Goal: Information Seeking & Learning: Get advice/opinions

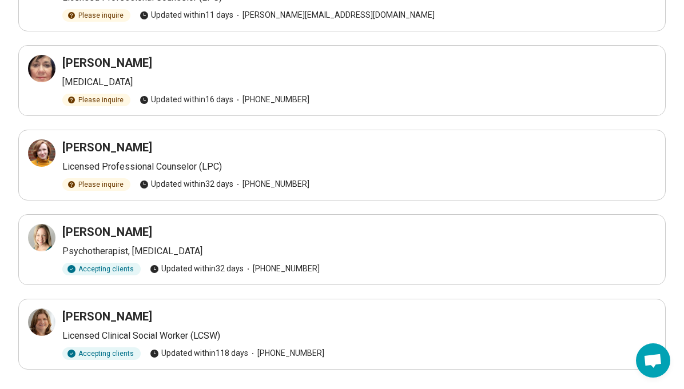
scroll to position [581, 0]
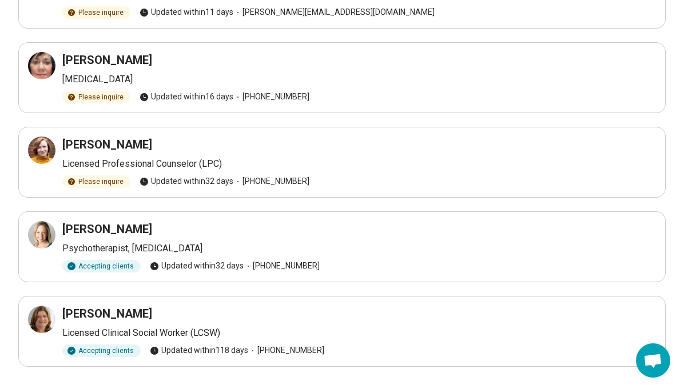
click at [103, 137] on h3 "Cynthia Miller" at bounding box center [107, 145] width 90 height 16
click at [38, 144] on icon at bounding box center [42, 151] width 14 height 14
click at [111, 137] on h3 "Cynthia Miller" at bounding box center [107, 145] width 90 height 16
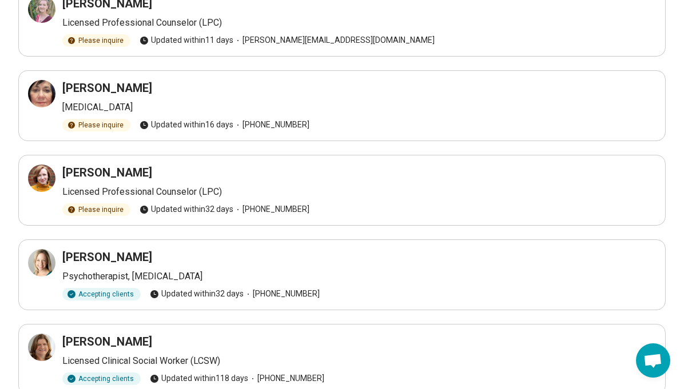
scroll to position [552, 0]
click at [82, 250] on h3 "Erica Peters Finan" at bounding box center [107, 258] width 90 height 16
click at [47, 257] on icon at bounding box center [42, 264] width 14 height 14
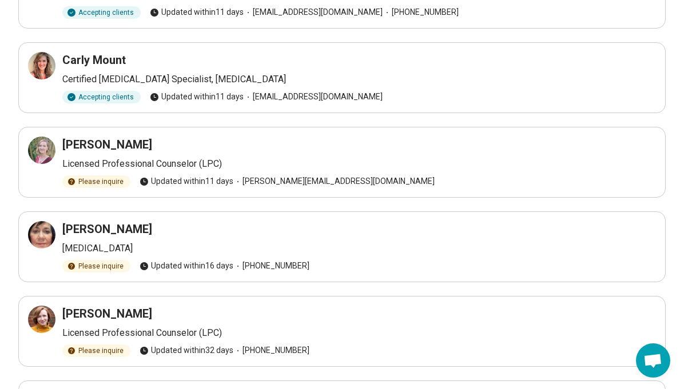
scroll to position [410, 0]
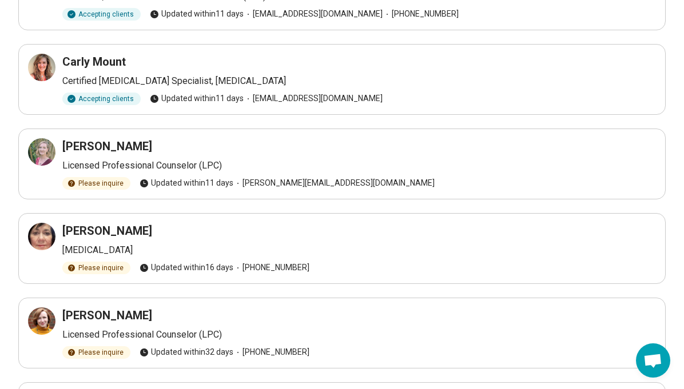
click at [121, 223] on h3 "Barbara Troncoso" at bounding box center [107, 231] width 90 height 16
click at [42, 232] on icon at bounding box center [44, 234] width 5 height 5
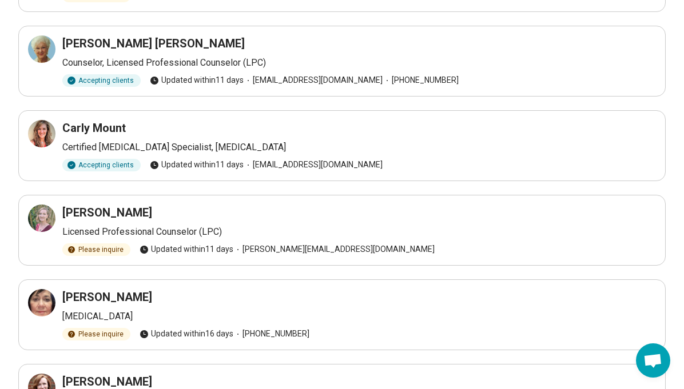
scroll to position [342, 0]
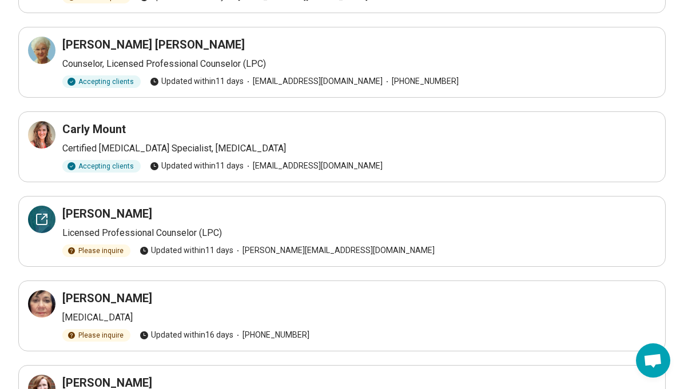
click at [45, 213] on icon at bounding box center [42, 220] width 14 height 14
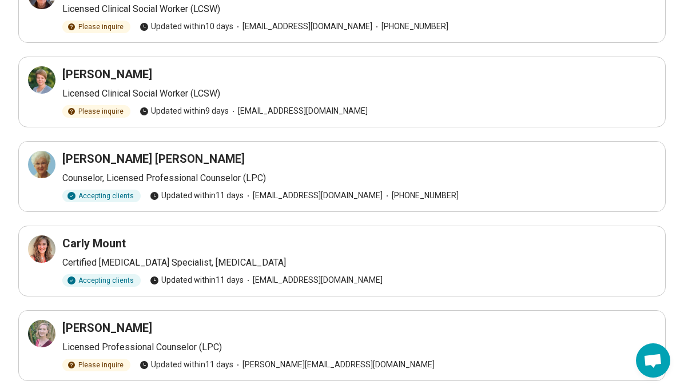
scroll to position [227, 0]
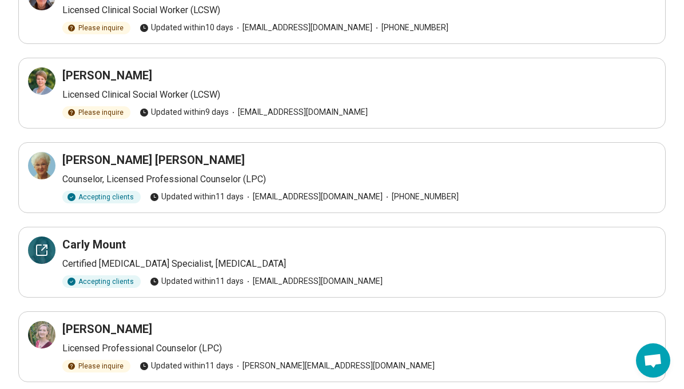
click at [43, 244] on icon at bounding box center [42, 251] width 14 height 14
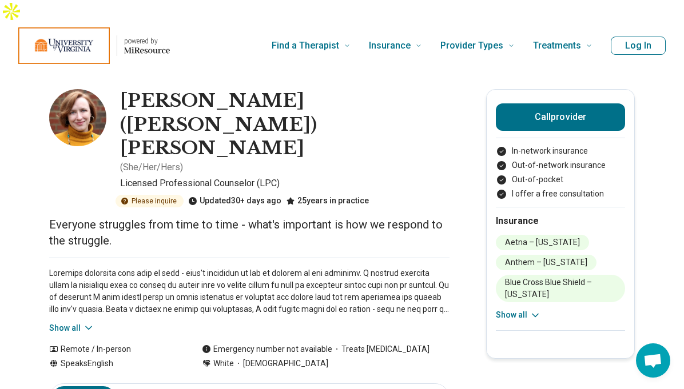
click at [438, 217] on p "Everyone struggles from time to time - what's important is how we respond to th…" at bounding box center [249, 233] width 400 height 32
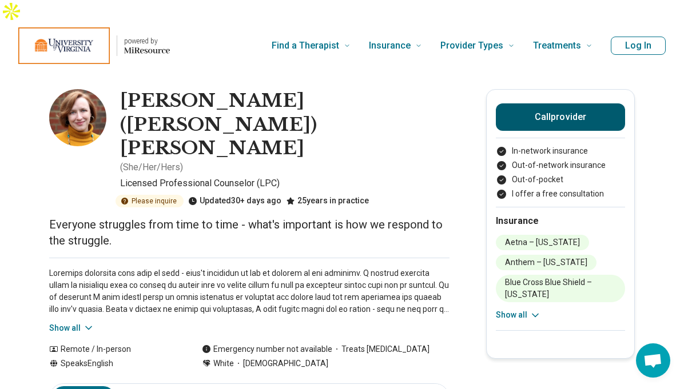
click at [516, 103] on button "Call provider" at bounding box center [560, 116] width 129 height 27
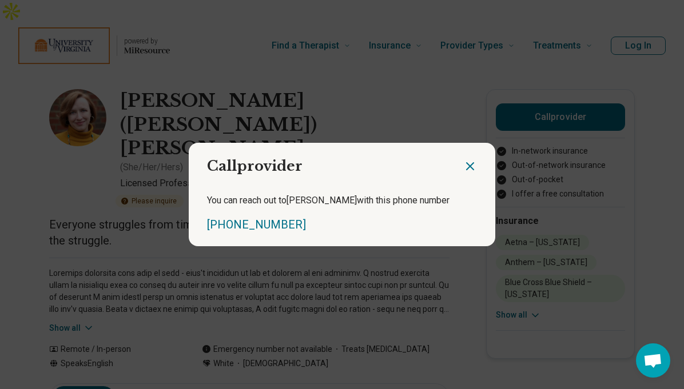
click at [470, 165] on icon "Close dialog" at bounding box center [470, 166] width 7 height 7
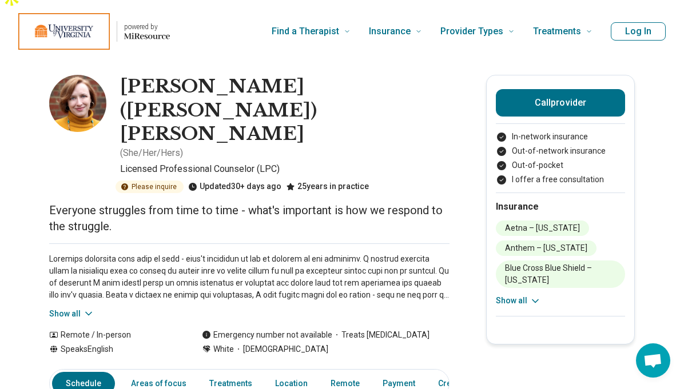
scroll to position [17, 0]
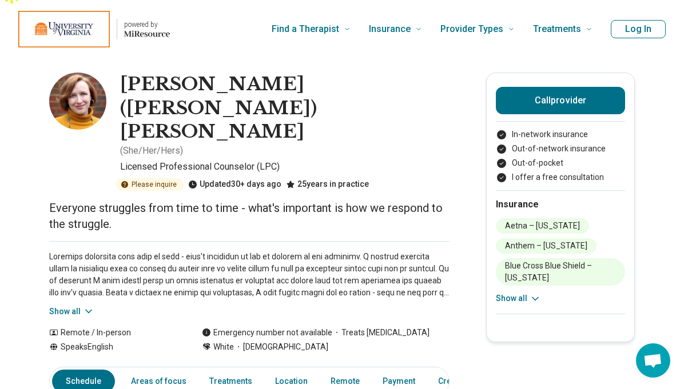
click at [81, 306] on button "Show all" at bounding box center [71, 312] width 45 height 12
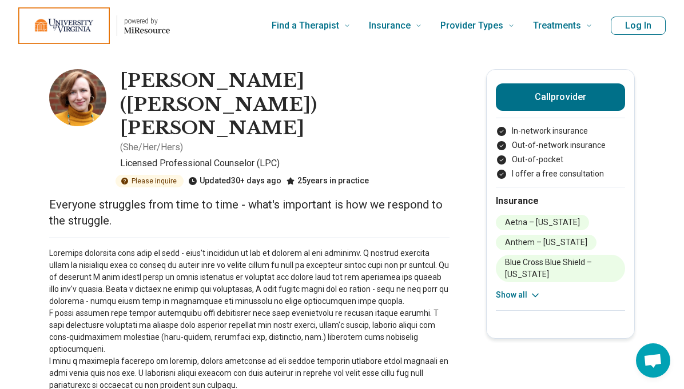
scroll to position [19, 0]
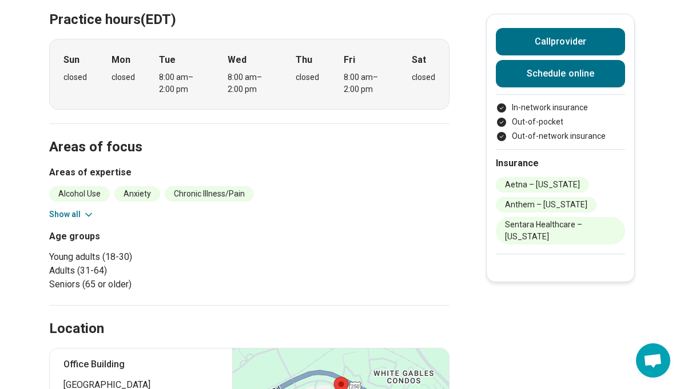
scroll to position [381, 0]
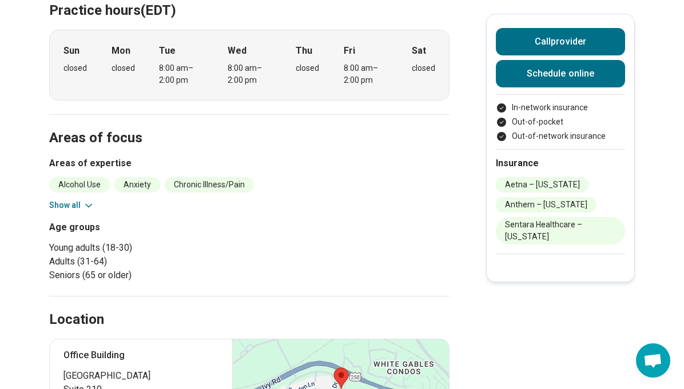
click at [78, 200] on button "Show all" at bounding box center [71, 206] width 45 height 12
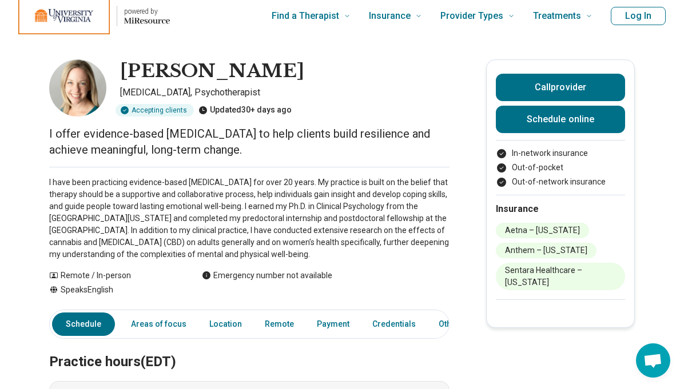
scroll to position [12, 0]
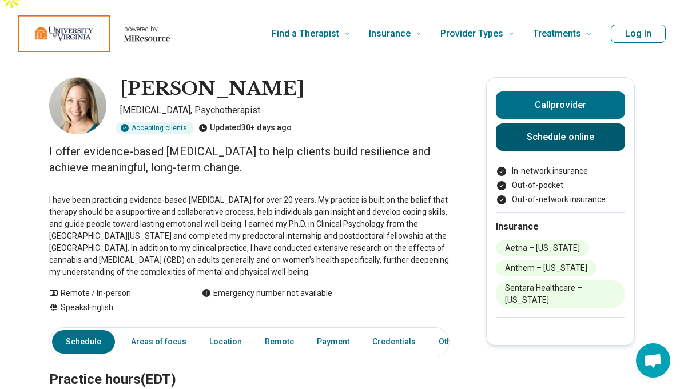
click at [548, 124] on link "Schedule online" at bounding box center [560, 137] width 129 height 27
click at [120, 77] on h1 "Erica Peters Finan" at bounding box center [212, 89] width 184 height 24
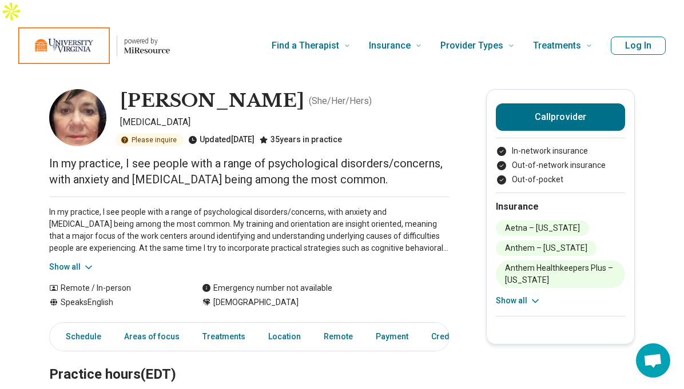
click at [65, 234] on div "In my practice, I see people with a range of psychological disorders/concerns, …" at bounding box center [249, 235] width 400 height 77
click at [66, 261] on button "Show all" at bounding box center [71, 267] width 45 height 12
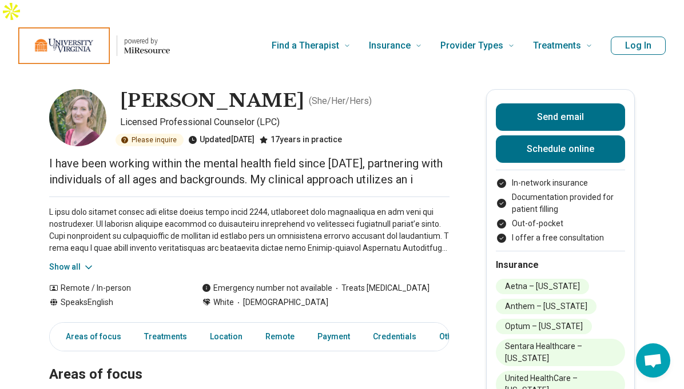
click at [69, 261] on button "Show all" at bounding box center [71, 267] width 45 height 12
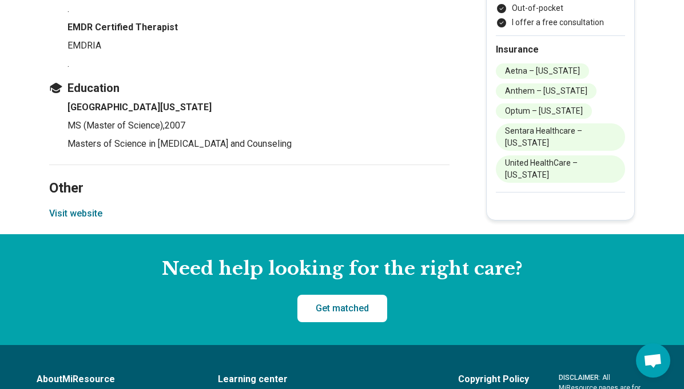
scroll to position [1511, 0]
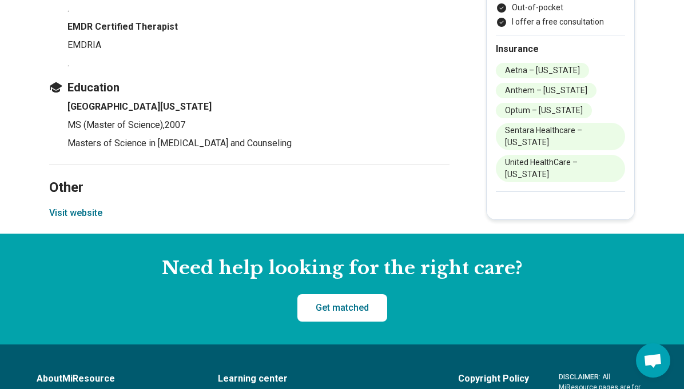
click at [83, 206] on button "Visit website" at bounding box center [75, 213] width 53 height 14
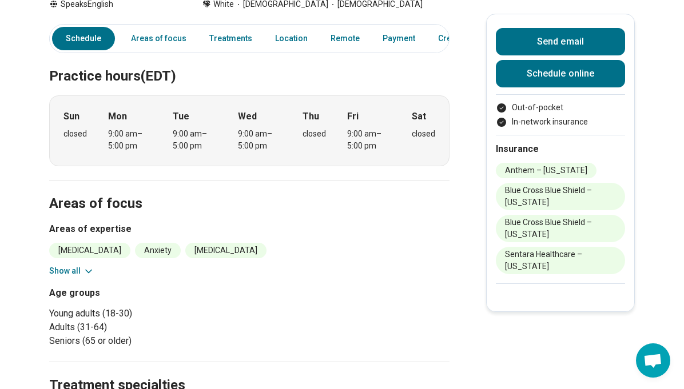
scroll to position [332, 0]
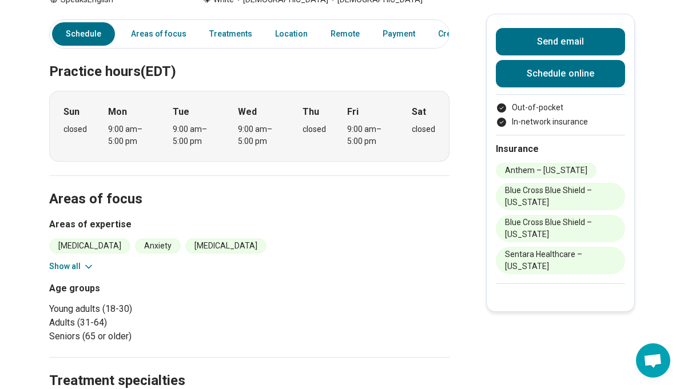
click at [60, 261] on button "Show all" at bounding box center [71, 267] width 45 height 12
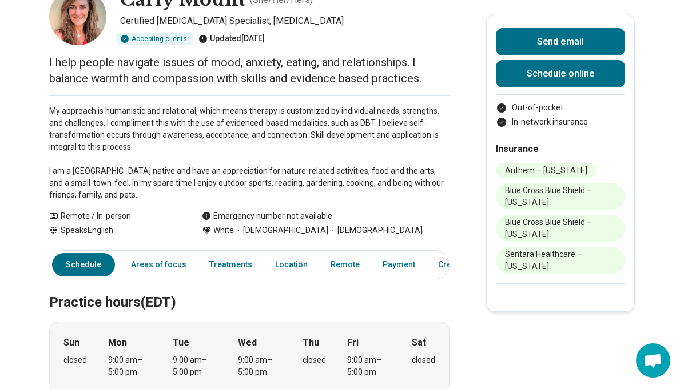
scroll to position [0, 0]
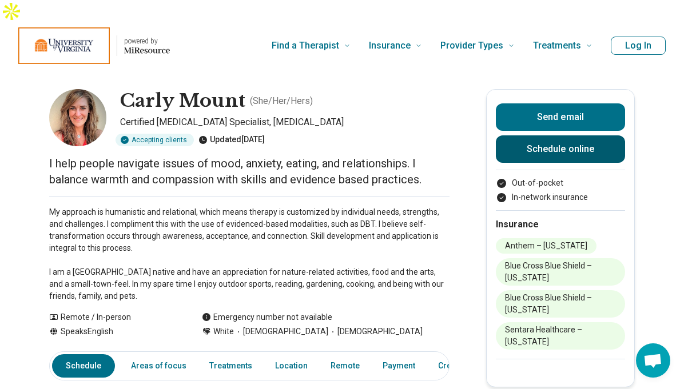
click at [514, 136] on link "Schedule online" at bounding box center [560, 149] width 129 height 27
